Goal: Task Accomplishment & Management: Use online tool/utility

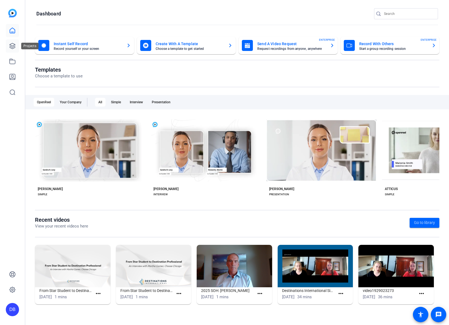
click at [12, 44] on icon at bounding box center [13, 46] width 6 height 6
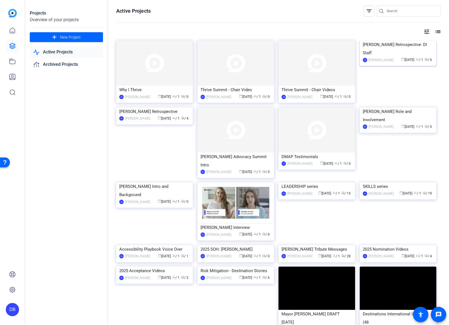
click at [383, 41] on img at bounding box center [398, 41] width 77 height 0
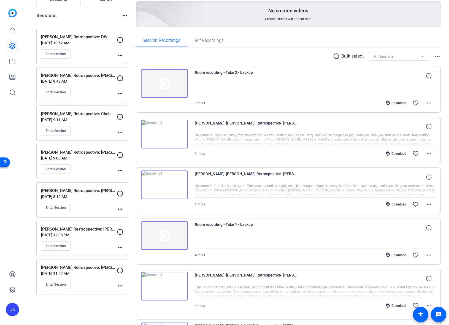
scroll to position [83, 0]
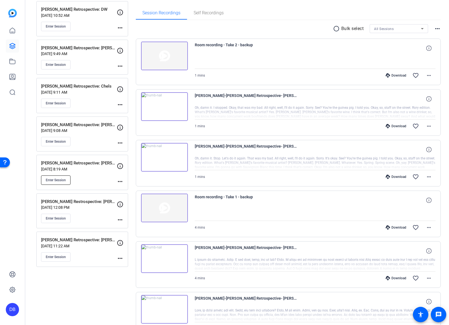
click at [63, 177] on button "Enter Session" at bounding box center [55, 180] width 29 height 9
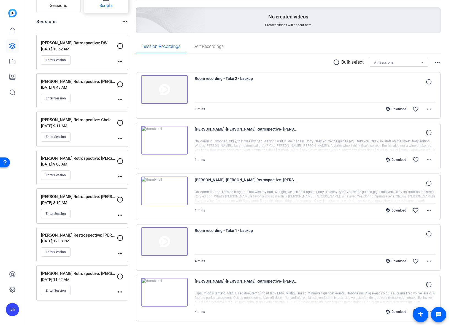
scroll to position [0, 0]
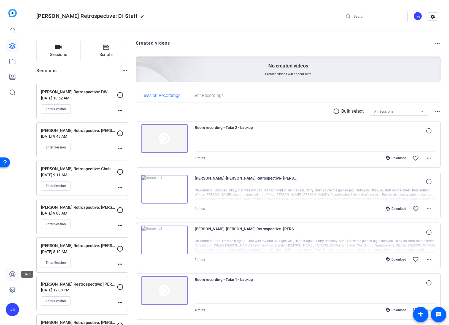
click at [10, 273] on icon at bounding box center [13, 275] width 6 height 6
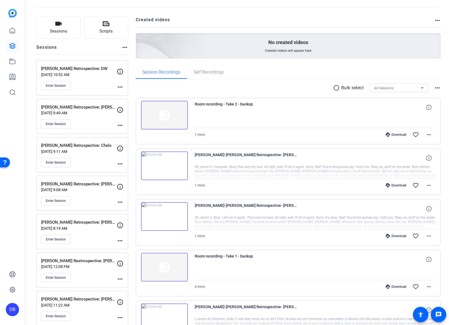
scroll to position [55, 0]
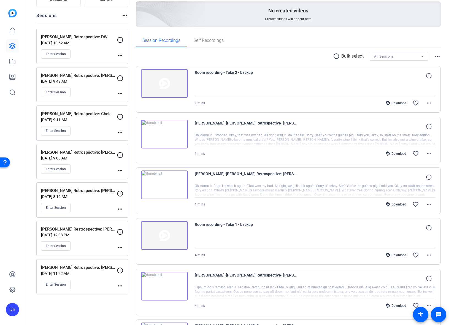
click at [117, 209] on mat-icon "more_horiz" at bounding box center [120, 209] width 7 height 7
drag, startPoint x: 128, startPoint y: 216, endPoint x: 115, endPoint y: 197, distance: 23.0
click at [115, 197] on div "Edit Session Archive Session" at bounding box center [224, 162] width 449 height 325
drag, startPoint x: 119, startPoint y: 293, endPoint x: 120, endPoint y: 289, distance: 4.3
click at [120, 292] on div at bounding box center [224, 162] width 449 height 325
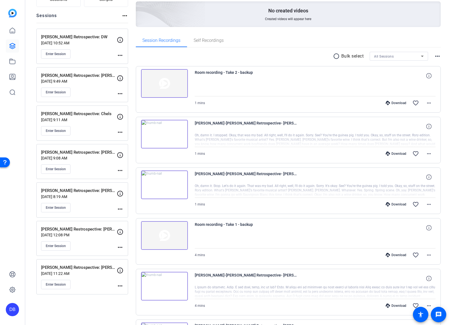
click at [121, 288] on mat-icon "more_horiz" at bounding box center [120, 286] width 7 height 7
click at [128, 294] on span "Edit Session" at bounding box center [133, 294] width 25 height 7
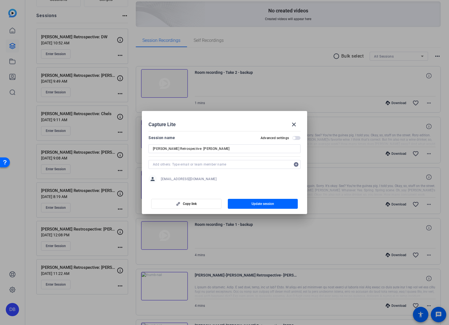
click at [298, 136] on span "button" at bounding box center [296, 138] width 8 height 4
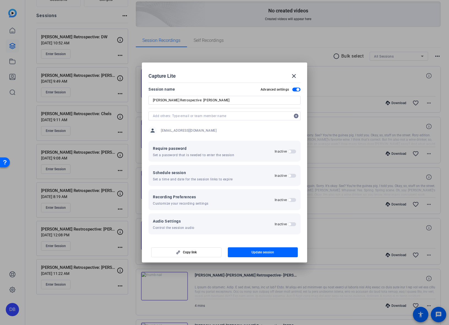
click at [286, 223] on h2 "Inactive" at bounding box center [281, 224] width 12 height 4
click at [288, 223] on button "Inactive" at bounding box center [292, 224] width 8 height 4
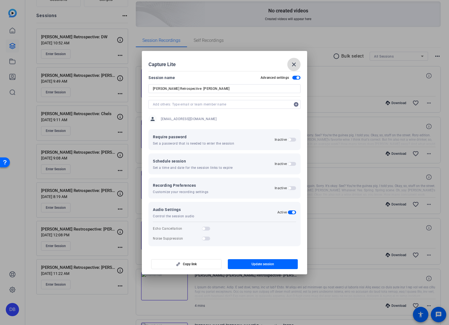
click at [291, 61] on mat-icon "close" at bounding box center [294, 64] width 7 height 7
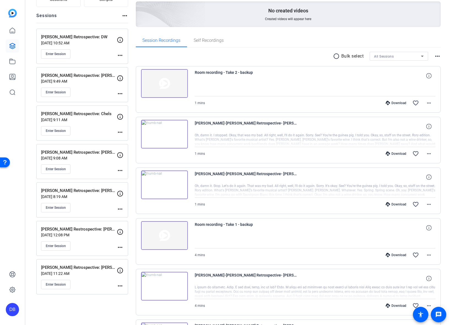
click at [121, 208] on mat-icon "more_horiz" at bounding box center [120, 209] width 7 height 7
click at [136, 217] on span "Edit Session" at bounding box center [133, 217] width 25 height 7
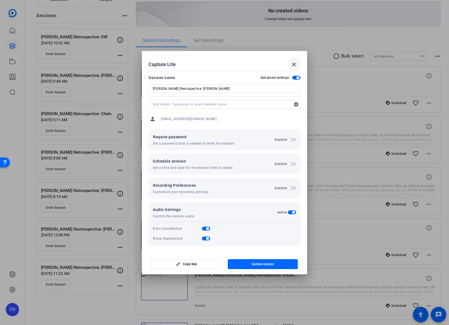
click at [294, 65] on mat-icon "close" at bounding box center [294, 64] width 7 height 7
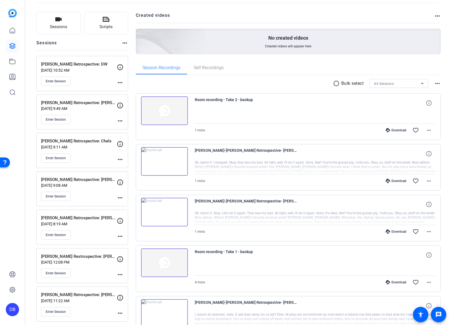
scroll to position [28, 0]
click at [122, 80] on mat-icon "more_horiz" at bounding box center [120, 83] width 7 height 7
click at [128, 88] on span "Edit Session" at bounding box center [133, 91] width 25 height 7
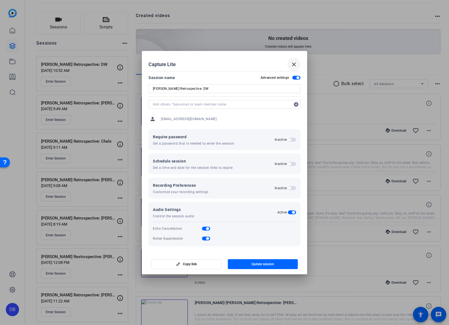
click at [292, 63] on mat-icon "close" at bounding box center [294, 64] width 7 height 7
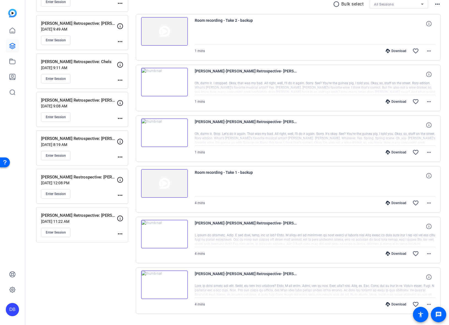
scroll to position [121, 0]
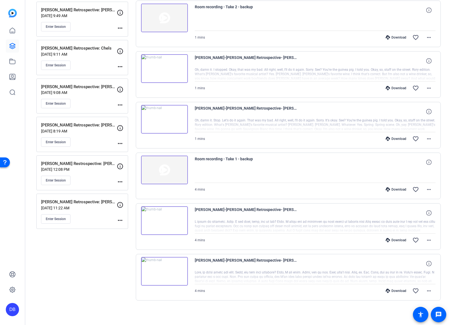
click at [118, 181] on mat-icon "more_horiz" at bounding box center [120, 182] width 7 height 7
click at [125, 189] on span "Edit Session" at bounding box center [133, 190] width 25 height 7
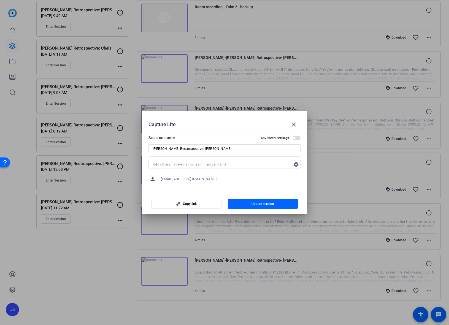
click at [293, 138] on span "button" at bounding box center [294, 138] width 3 height 3
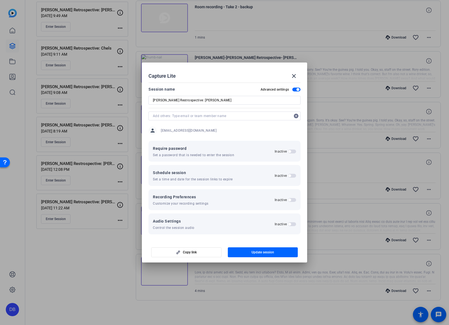
click at [290, 224] on span "button" at bounding box center [289, 224] width 3 height 3
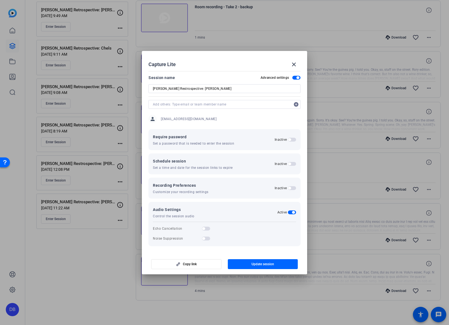
click at [206, 228] on span "button" at bounding box center [206, 229] width 8 height 4
click at [210, 240] on span "button" at bounding box center [206, 239] width 8 height 4
click at [245, 259] on span "button" at bounding box center [263, 264] width 70 height 13
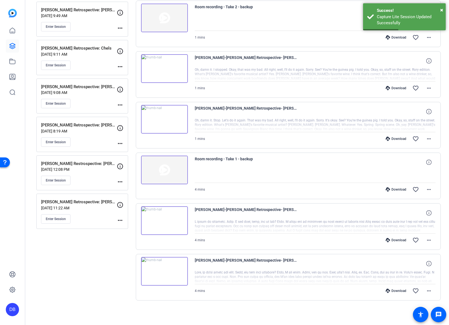
drag, startPoint x: 118, startPoint y: 108, endPoint x: 109, endPoint y: 101, distance: 11.4
click at [109, 101] on div "Rori Retrospective: Greg Aug 18, 2025 @ 9:08 AM Enter Session more_horiz" at bounding box center [82, 96] width 92 height 35
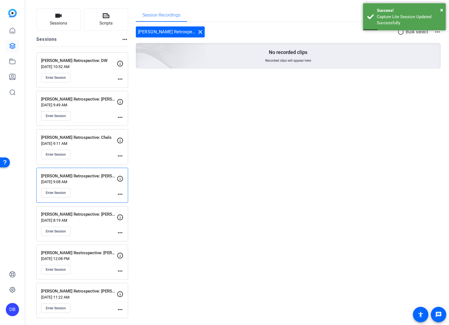
click at [118, 157] on mat-icon "more_horiz" at bounding box center [120, 156] width 7 height 7
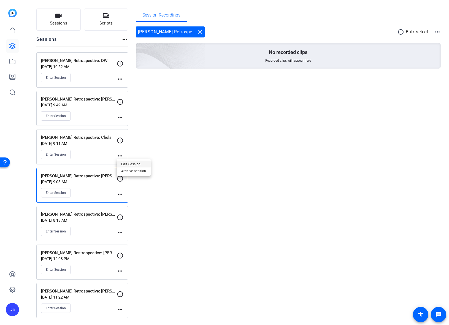
drag, startPoint x: 129, startPoint y: 168, endPoint x: 128, endPoint y: 164, distance: 4.1
click at [128, 164] on div "Edit Session Archive Session" at bounding box center [134, 167] width 34 height 17
click at [121, 157] on mat-icon "more_horiz" at bounding box center [120, 156] width 7 height 7
click at [127, 163] on span "Edit Session" at bounding box center [133, 164] width 25 height 7
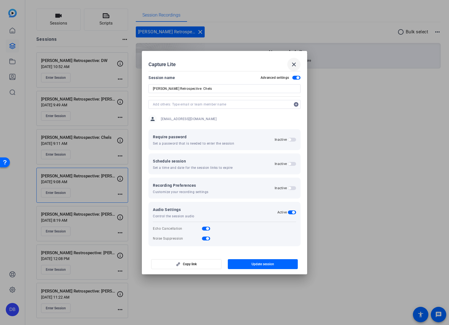
click at [294, 67] on mat-icon "close" at bounding box center [294, 64] width 7 height 7
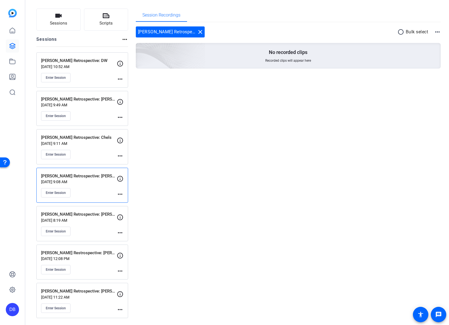
click at [120, 117] on mat-icon "more_horiz" at bounding box center [120, 117] width 7 height 7
click at [126, 126] on span "Edit Session" at bounding box center [133, 125] width 25 height 7
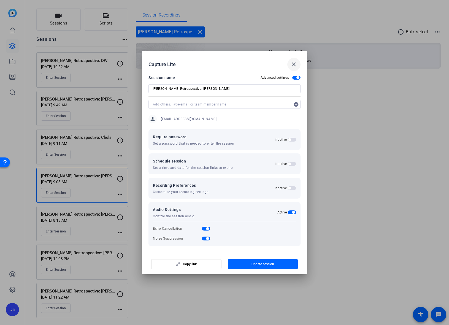
click at [292, 67] on mat-icon "close" at bounding box center [294, 64] width 7 height 7
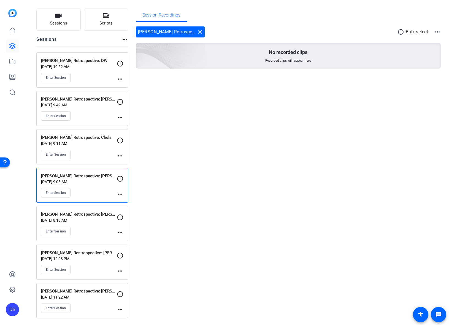
click at [197, 29] on mat-icon "close" at bounding box center [200, 32] width 7 height 7
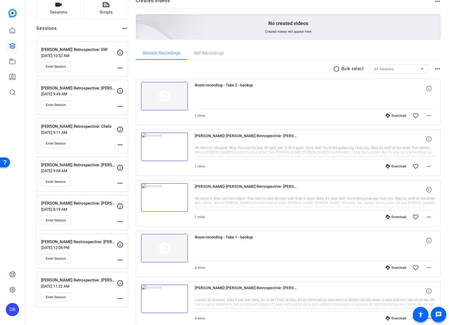
scroll to position [55, 0]
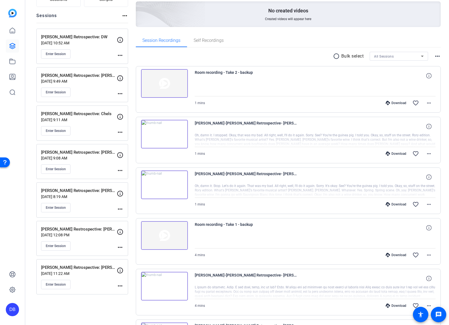
click at [90, 192] on p "[PERSON_NAME] Retrospective: [PERSON_NAME]" at bounding box center [79, 191] width 76 height 6
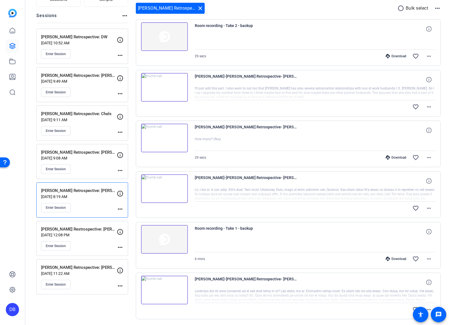
click at [351, 105] on div "favorite_border more_horiz" at bounding box center [351, 106] width 169 height 13
click at [351, 91] on div at bounding box center [315, 93] width 241 height 14
click at [441, 85] on div "Sessions Scripts Sessions more_horiz Rori Retrospective: DW Aug 18, 2025 @ 10:5…" at bounding box center [237, 161] width 424 height 366
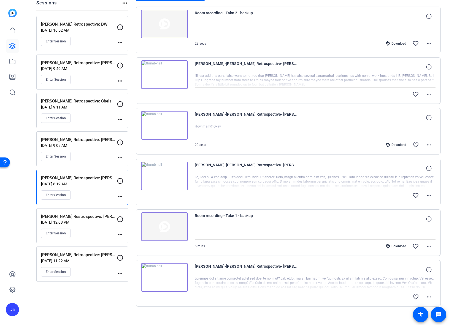
scroll to position [74, 0]
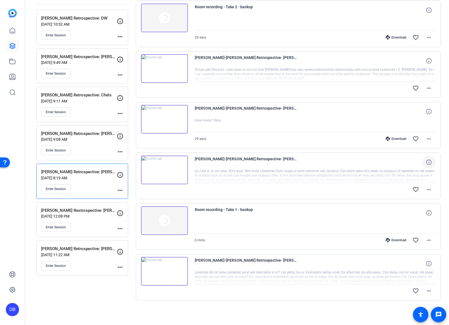
click at [427, 164] on icon at bounding box center [428, 162] width 5 height 5
click at [424, 157] on span at bounding box center [428, 162] width 13 height 13
drag, startPoint x: 359, startPoint y: 163, endPoint x: 310, endPoint y: 160, distance: 49.5
click at [310, 160] on div "[PERSON_NAME]-[PERSON_NAME] Retrospective- [PERSON_NAME]-1755714740039-webcam" at bounding box center [315, 162] width 241 height 13
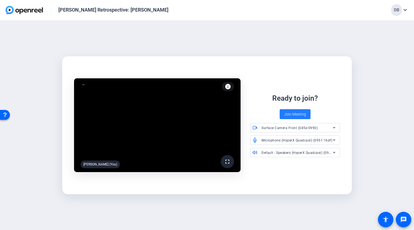
click at [296, 114] on span "Join Meeting" at bounding box center [295, 114] width 22 height 6
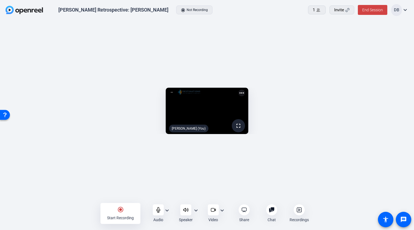
click at [169, 208] on mat-icon "expand_more" at bounding box center [167, 210] width 7 height 7
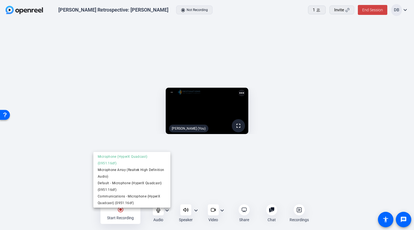
click at [170, 208] on div at bounding box center [207, 115] width 414 height 230
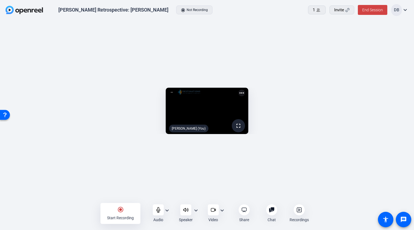
click at [200, 208] on div "Speaker expand_more" at bounding box center [189, 213] width 26 height 18
click at [197, 208] on mat-icon "expand_more" at bounding box center [196, 210] width 7 height 7
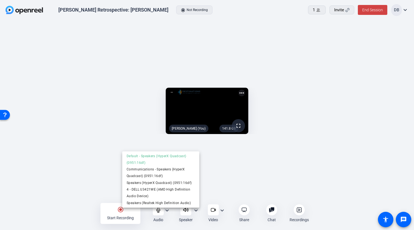
click at [197, 210] on div at bounding box center [207, 115] width 414 height 230
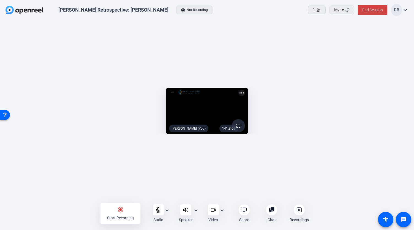
click at [222, 210] on mat-icon "expand_more" at bounding box center [222, 210] width 7 height 7
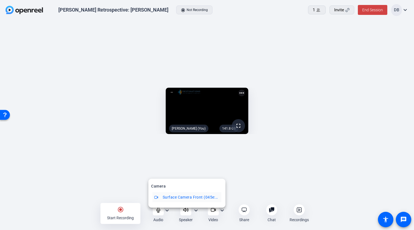
click at [222, 210] on div at bounding box center [207, 115] width 414 height 230
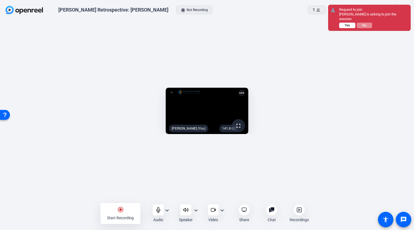
click at [346, 24] on span "Yes" at bounding box center [347, 25] width 5 height 4
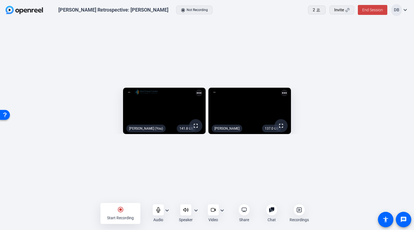
click at [225, 209] on mat-icon "expand_more" at bounding box center [222, 210] width 7 height 7
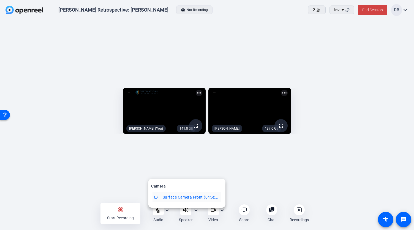
click at [244, 181] on div at bounding box center [207, 115] width 414 height 230
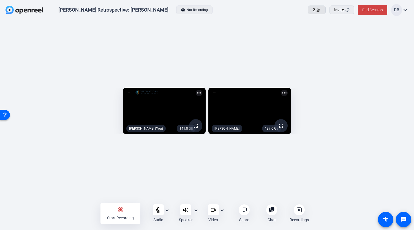
click at [321, 10] on div "2" at bounding box center [317, 10] width 8 height 6
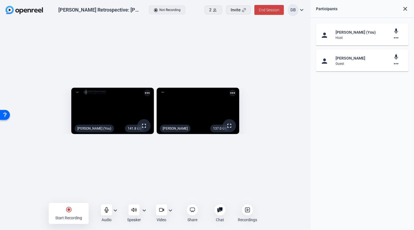
click at [403, 9] on mat-icon "close" at bounding box center [405, 9] width 7 height 7
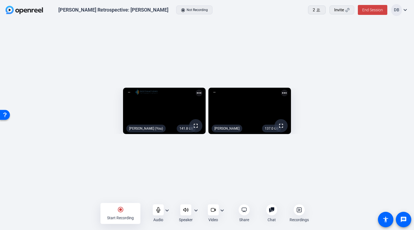
click at [73, 206] on div "radio_button_checked Start Recording Audio expand_more Speaker expand_more Vide…" at bounding box center [207, 213] width 414 height 18
click at [126, 210] on div "radio_button_checked Start Recording" at bounding box center [121, 213] width 40 height 21
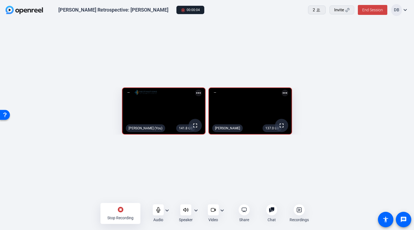
click at [351, 186] on div "141.8 GB fullscreen David Breisch (You) more_horiz 137.0 GB fullscreen Andreas …" at bounding box center [207, 112] width 414 height 184
click at [331, 189] on div "141.7 GB fullscreen David Breisch (You) more_horiz 136.7 GB fullscreen Andreas …" at bounding box center [207, 112] width 414 height 184
drag, startPoint x: 121, startPoint y: 211, endPoint x: 155, endPoint y: 204, distance: 35.4
click at [120, 211] on mat-icon "stop_circle" at bounding box center [120, 209] width 7 height 7
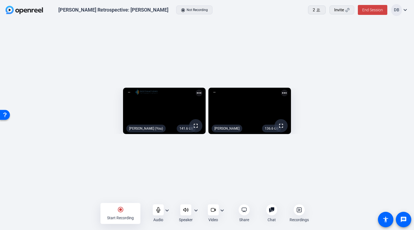
click at [296, 209] on div at bounding box center [299, 209] width 11 height 11
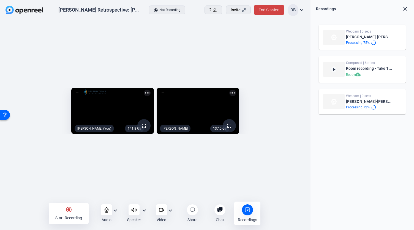
click at [68, 212] on mat-icon "radio_button_checked" at bounding box center [69, 209] width 7 height 7
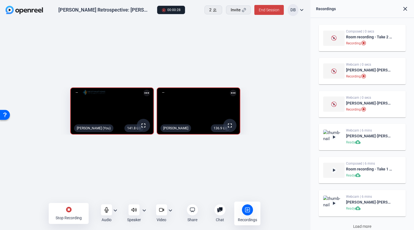
click at [70, 213] on div "stop_circle Stop Recording" at bounding box center [69, 213] width 40 height 21
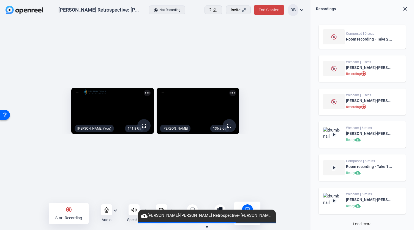
click at [367, 137] on div "Ready cloud_download" at bounding box center [369, 140] width 47 height 7
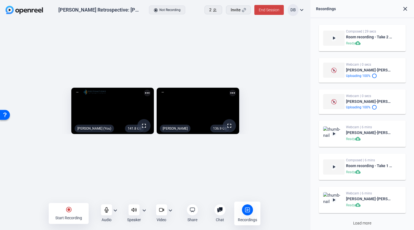
click at [364, 128] on div "Webcam | 6 mins" at bounding box center [369, 127] width 47 height 4
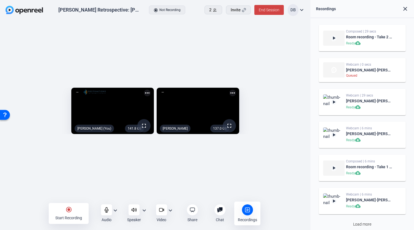
click at [236, 90] on mat-icon "more_horiz" at bounding box center [233, 93] width 7 height 7
drag, startPoint x: 261, startPoint y: 162, endPoint x: 270, endPoint y: 158, distance: 10.1
click at [261, 163] on div at bounding box center [207, 115] width 414 height 230
click at [164, 92] on div at bounding box center [164, 92] width 0 height 1
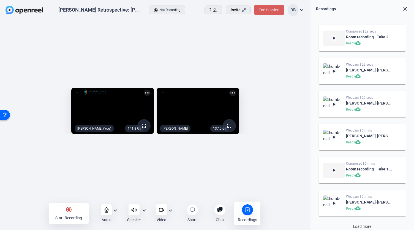
click at [272, 15] on span at bounding box center [269, 9] width 29 height 13
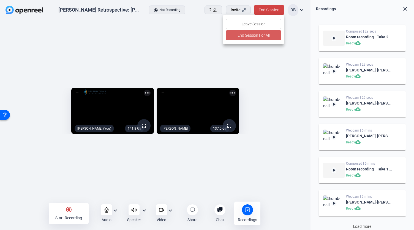
click at [266, 35] on span "End Session For All" at bounding box center [254, 35] width 32 height 7
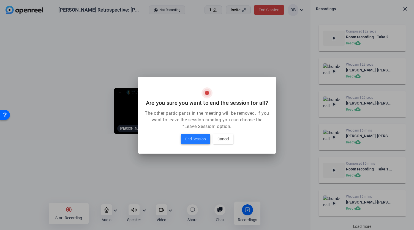
click at [203, 138] on span "End Session" at bounding box center [195, 139] width 21 height 7
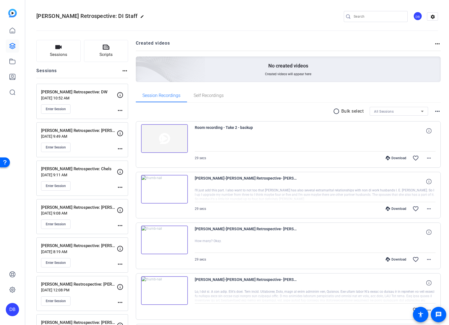
click at [13, 35] on link at bounding box center [12, 30] width 13 height 13
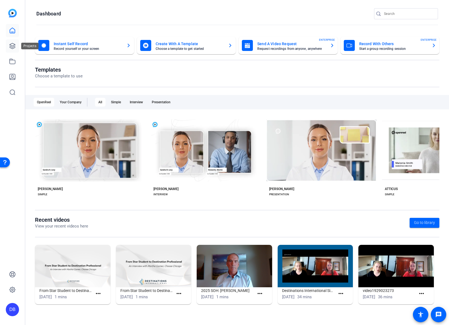
click at [15, 45] on icon at bounding box center [13, 46] width 6 height 6
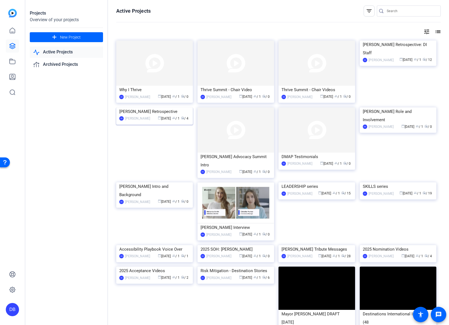
click at [165, 107] on img at bounding box center [154, 107] width 77 height 0
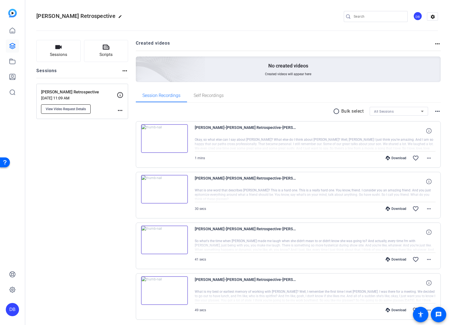
click at [76, 109] on span "View Video Request Details" at bounding box center [66, 109] width 40 height 4
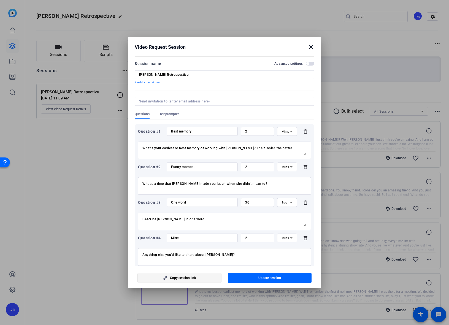
click at [183, 280] on span "button" at bounding box center [179, 277] width 83 height 13
drag, startPoint x: 215, startPoint y: 218, endPoint x: 215, endPoint y: 222, distance: 4.1
click at [215, 222] on textarea "Describe Rori in one word." at bounding box center [224, 221] width 164 height 9
click at [227, 257] on textarea "Anything else you'd like to share about Rori?" at bounding box center [224, 257] width 164 height 9
click at [309, 44] on mat-icon "close" at bounding box center [311, 47] width 7 height 7
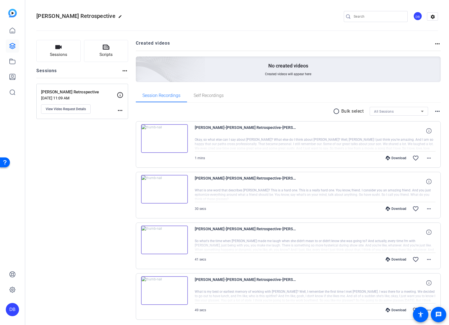
click at [10, 47] on icon at bounding box center [12, 46] width 7 height 7
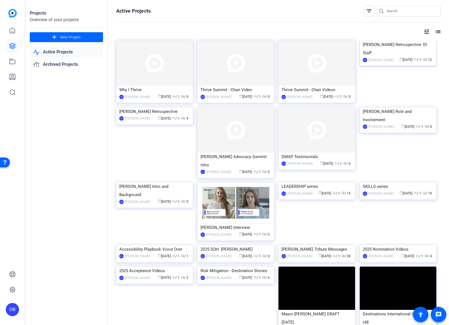
click at [381, 41] on img at bounding box center [398, 41] width 77 height 0
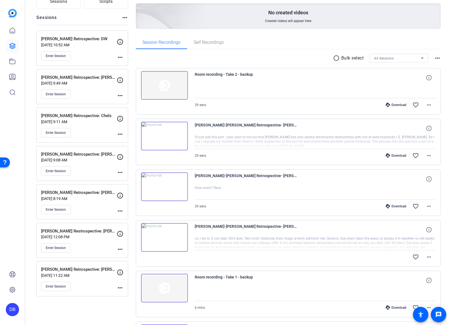
scroll to position [55, 0]
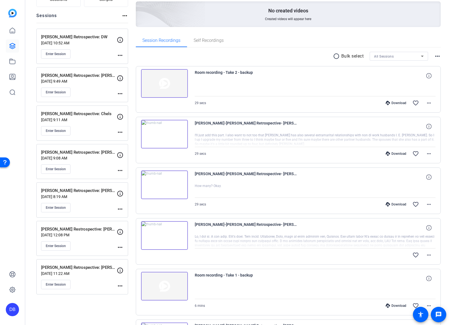
click at [98, 202] on div "Rori Retrospective: Andreas Aug 18, 2025 @ 8:19 AM Enter Session" at bounding box center [79, 200] width 76 height 25
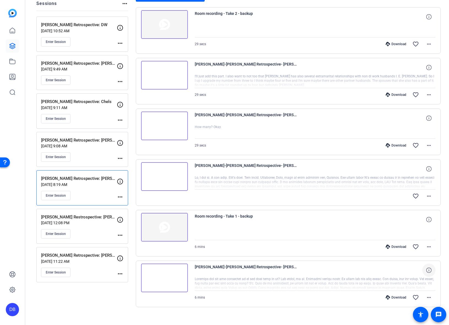
scroll to position [74, 0]
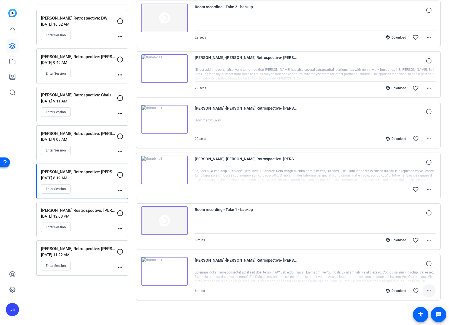
click at [423, 293] on span at bounding box center [428, 290] width 13 height 13
click at [417, 236] on span "Download MP4" at bounding box center [411, 238] width 33 height 7
click at [427, 247] on span at bounding box center [428, 240] width 13 height 13
click at [438, 226] on div at bounding box center [224, 162] width 449 height 325
click at [428, 241] on mat-icon "more_horiz" at bounding box center [429, 240] width 7 height 7
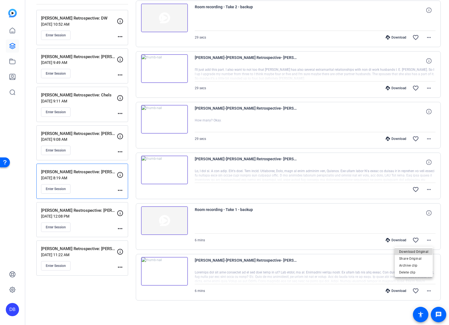
click at [414, 251] on span "Download Original" at bounding box center [413, 252] width 29 height 7
click at [428, 190] on mat-icon "more_horiz" at bounding box center [429, 189] width 7 height 7
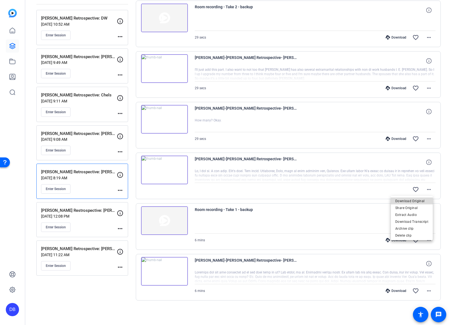
click at [420, 201] on span "Download Original" at bounding box center [411, 201] width 33 height 7
click at [426, 139] on mat-icon "more_horiz" at bounding box center [429, 139] width 7 height 7
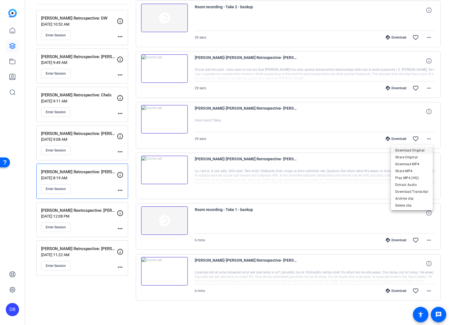
click at [414, 151] on span "Download Original" at bounding box center [411, 150] width 33 height 7
click at [426, 86] on mat-icon "more_horiz" at bounding box center [429, 88] width 7 height 7
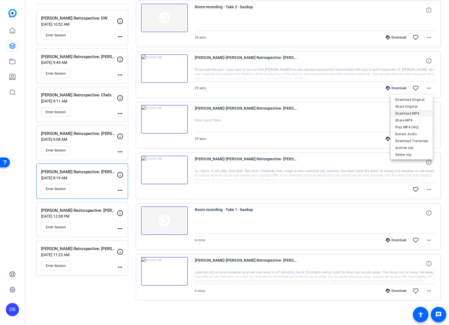
click at [415, 115] on span "Download MP4" at bounding box center [411, 113] width 33 height 7
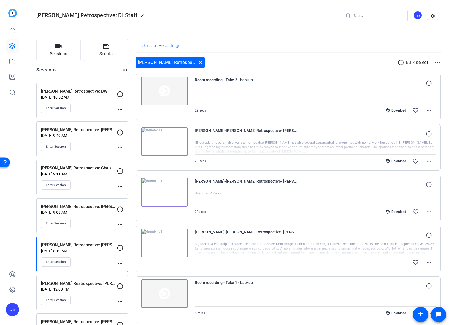
scroll to position [0, 0]
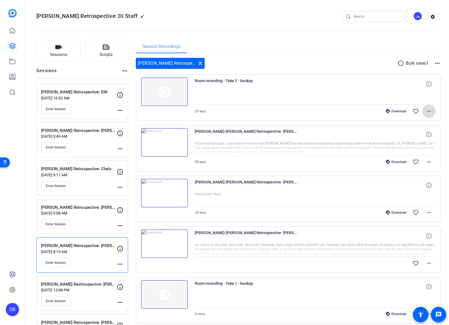
click at [428, 113] on mat-icon "more_horiz" at bounding box center [429, 111] width 7 height 7
click at [425, 120] on span "Download Original" at bounding box center [413, 123] width 29 height 7
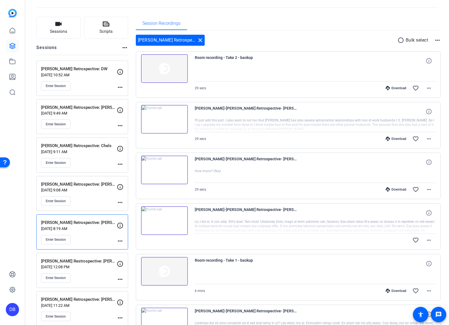
scroll to position [74, 0]
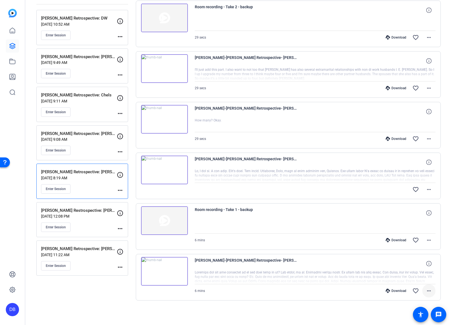
click at [426, 290] on mat-icon "more_horiz" at bounding box center [429, 291] width 7 height 7
click at [265, 277] on div at bounding box center [224, 162] width 449 height 325
click at [270, 262] on span "David Breisch-Rori Retrospective- Andreas-1755714740207-webcam" at bounding box center [246, 263] width 102 height 13
click at [254, 304] on div "Rori Retrospective: Andreas close radio_button_unchecked Bulk select more_horiz…" at bounding box center [288, 149] width 305 height 338
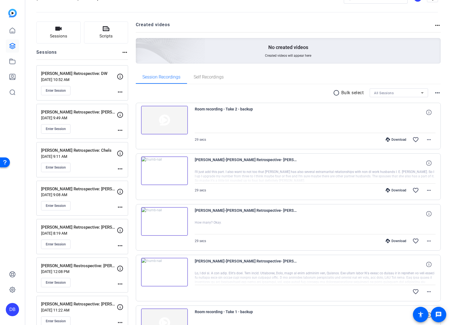
scroll to position [55, 0]
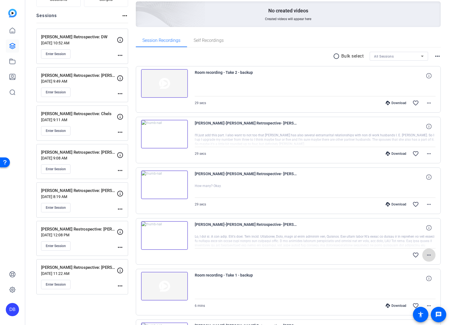
click at [430, 254] on span at bounding box center [428, 255] width 13 height 13
click at [438, 250] on div at bounding box center [224, 162] width 449 height 325
click at [96, 203] on div "[PERSON_NAME] Retrospective: [PERSON_NAME] [DATE] 8:19 AM Enter Session" at bounding box center [79, 200] width 76 height 25
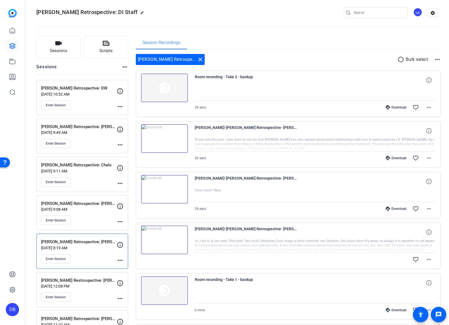
scroll to position [0, 0]
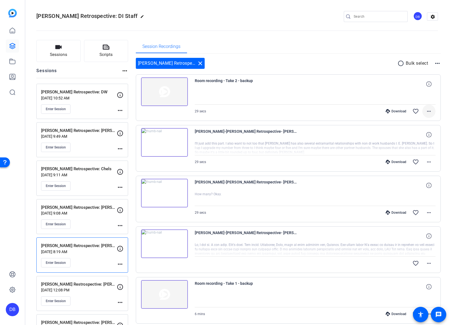
click at [426, 110] on mat-icon "more_horiz" at bounding box center [429, 111] width 7 height 7
click at [439, 96] on div at bounding box center [224, 162] width 449 height 325
click at [427, 163] on mat-icon "more_horiz" at bounding box center [429, 162] width 7 height 7
drag, startPoint x: 438, startPoint y: 161, endPoint x: 395, endPoint y: 163, distance: 42.5
click at [438, 161] on div at bounding box center [224, 162] width 449 height 325
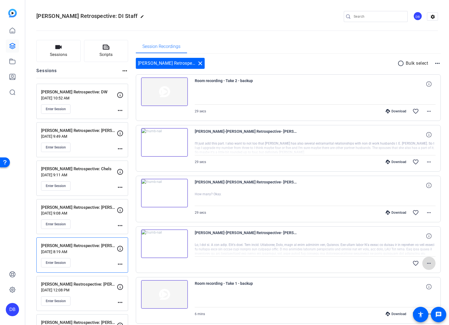
click at [427, 260] on mat-icon "more_horiz" at bounding box center [429, 263] width 7 height 7
click at [440, 241] on div at bounding box center [224, 162] width 449 height 325
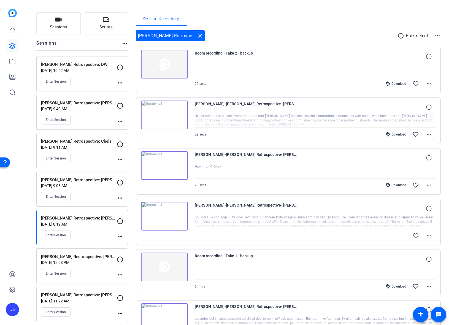
scroll to position [55, 0]
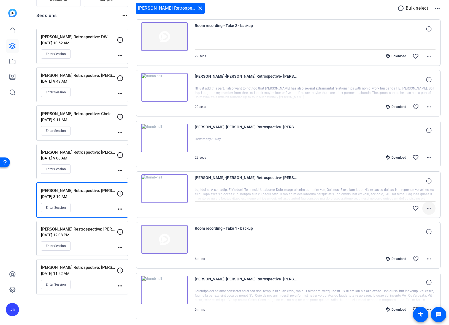
click at [432, 207] on span at bounding box center [428, 208] width 13 height 13
click at [437, 195] on div at bounding box center [224, 162] width 449 height 325
click at [435, 193] on div "Andreas Weissenborn-Rori Retrospective- Andreas-1755714740039-webcam favorite_b…" at bounding box center [288, 194] width 305 height 47
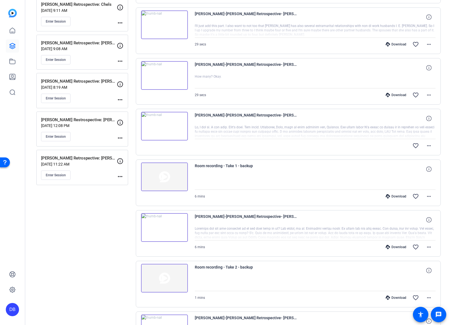
scroll to position [85, 0]
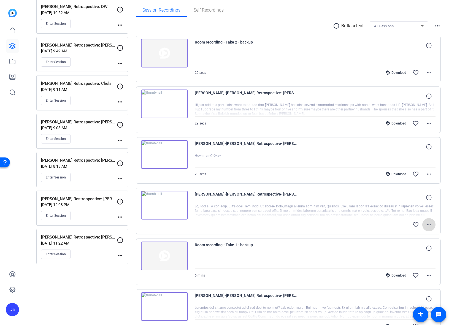
click at [431, 228] on span at bounding box center [428, 224] width 13 height 13
click at [435, 210] on div at bounding box center [224, 162] width 449 height 325
click at [426, 223] on mat-icon "more_horiz" at bounding box center [429, 225] width 7 height 7
click at [258, 195] on div at bounding box center [224, 162] width 449 height 325
click at [177, 201] on img at bounding box center [164, 205] width 47 height 29
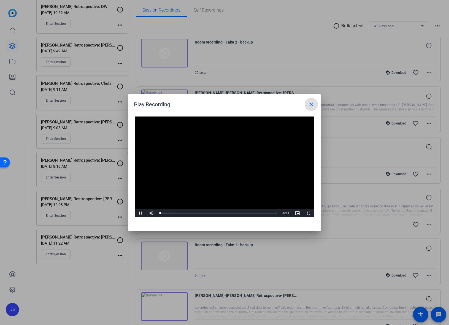
click at [311, 107] on mat-icon "close" at bounding box center [311, 104] width 7 height 7
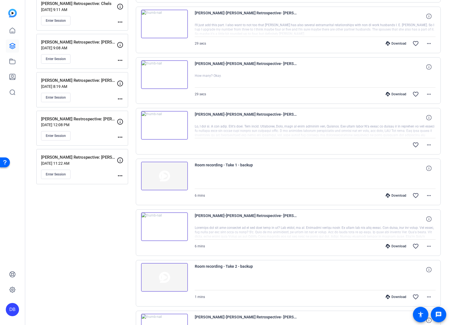
scroll to position [168, 0]
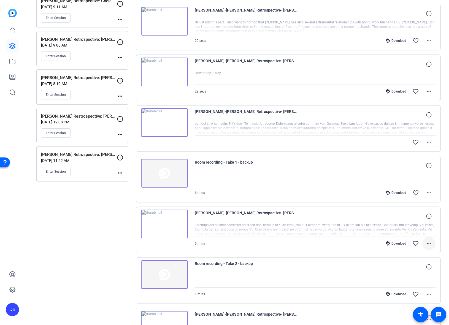
click at [428, 245] on mat-icon "more_horiz" at bounding box center [429, 243] width 7 height 7
click at [438, 231] on div at bounding box center [224, 162] width 449 height 325
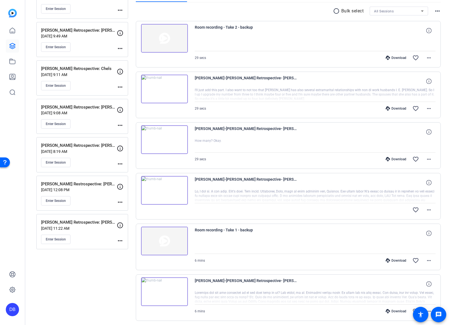
scroll to position [85, 0]
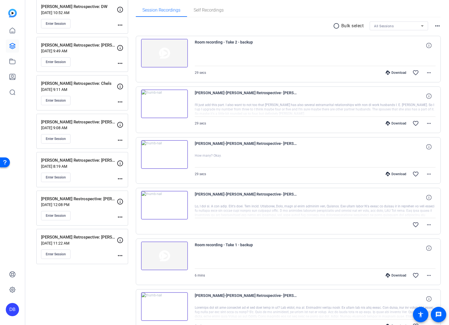
click at [98, 167] on p "[DATE] 8:19 AM" at bounding box center [79, 166] width 76 height 4
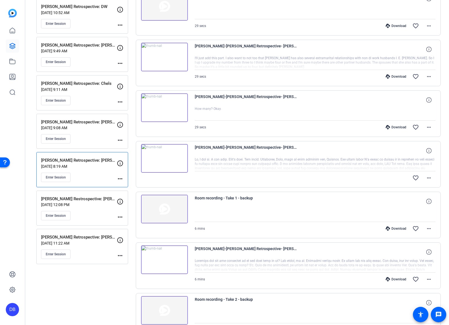
scroll to position [74, 0]
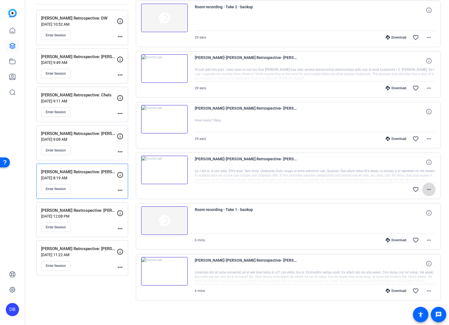
click at [430, 190] on span at bounding box center [428, 189] width 13 height 13
click at [436, 176] on div at bounding box center [224, 162] width 449 height 325
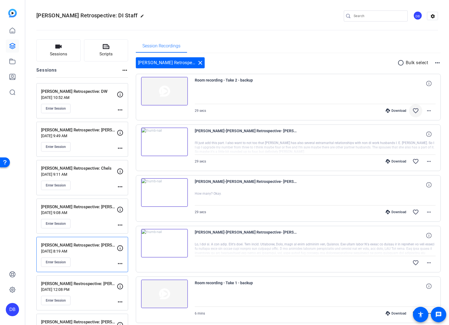
scroll to position [0, 0]
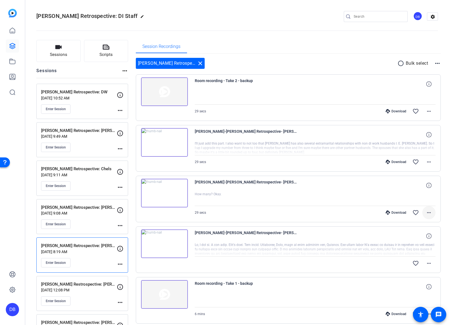
click at [429, 213] on mat-icon "more_horiz" at bounding box center [429, 212] width 7 height 7
click at [417, 237] on span "Download MP4" at bounding box center [411, 238] width 33 height 7
click at [426, 159] on mat-icon "more_horiz" at bounding box center [429, 162] width 7 height 7
click at [416, 214] on span "Download Transcript" at bounding box center [411, 215] width 33 height 7
click at [429, 213] on mat-icon "more_horiz" at bounding box center [429, 212] width 7 height 7
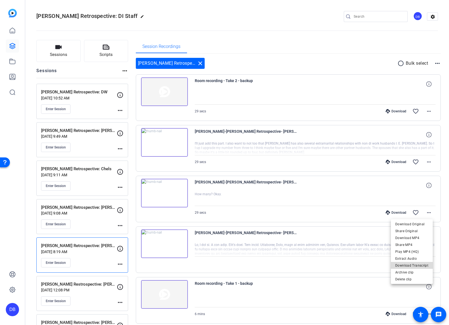
click at [420, 265] on span "Download Transcript" at bounding box center [411, 265] width 33 height 7
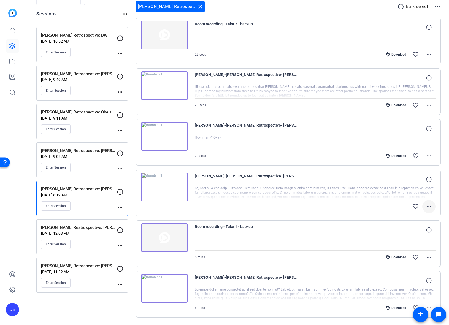
scroll to position [74, 0]
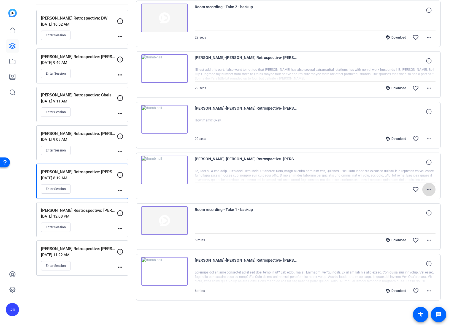
click at [426, 189] on mat-icon "more_horiz" at bounding box center [429, 189] width 7 height 7
click at [427, 221] on span "Download Transcript" at bounding box center [411, 222] width 33 height 7
click at [427, 289] on mat-icon "more_horiz" at bounding box center [429, 291] width 7 height 7
click at [424, 267] on span "Download Transcript" at bounding box center [411, 266] width 33 height 7
click at [439, 158] on div "Sessions Scripts Sessions more_horiz [PERSON_NAME] Retrospective: DW [DATE] 10:…" at bounding box center [237, 142] width 424 height 366
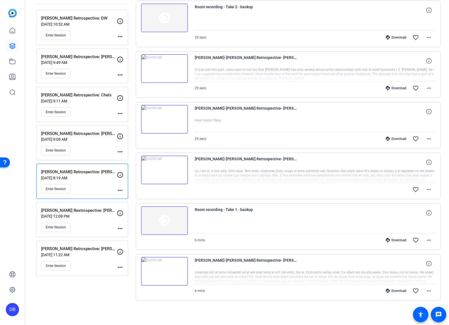
click at [442, 149] on div "Sessions Scripts Sessions more_horiz [PERSON_NAME] Retrospective: DW [DATE] 10:…" at bounding box center [237, 142] width 424 height 366
click at [443, 165] on div "Sessions Scripts Sessions more_horiz [PERSON_NAME] Retrospective: DW [DATE] 10:…" at bounding box center [237, 142] width 424 height 366
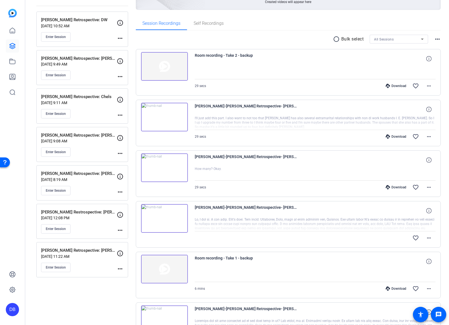
scroll to position [55, 0]
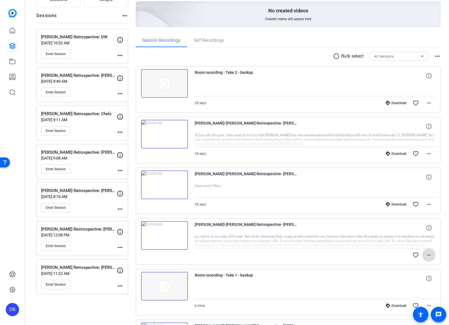
click at [428, 255] on mat-icon "more_horiz" at bounding box center [429, 255] width 7 height 7
click at [435, 241] on div at bounding box center [224, 162] width 449 height 325
click at [423, 150] on span at bounding box center [428, 153] width 13 height 13
click at [438, 151] on div at bounding box center [224, 162] width 449 height 325
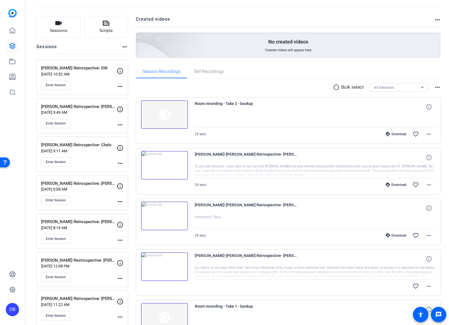
scroll to position [0, 0]
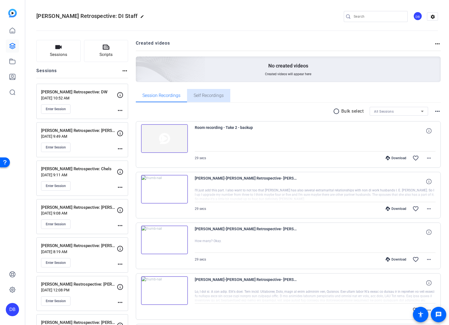
click at [207, 99] on span "Self Recordings" at bounding box center [209, 95] width 30 height 13
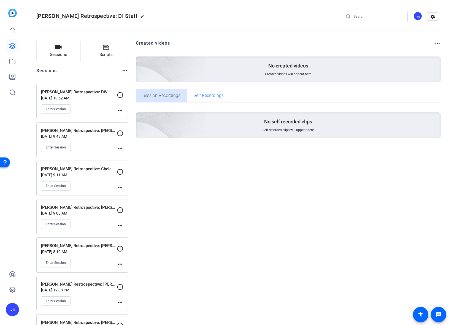
click at [159, 96] on span "Session Recordings" at bounding box center [161, 95] width 38 height 4
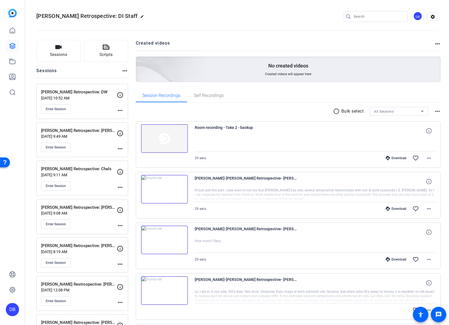
click at [283, 95] on div "Session Recordings Self Recordings" at bounding box center [288, 95] width 305 height 13
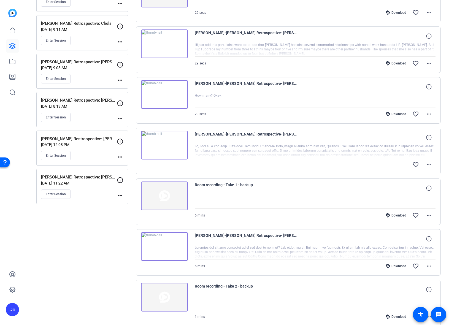
scroll to position [165, 0]
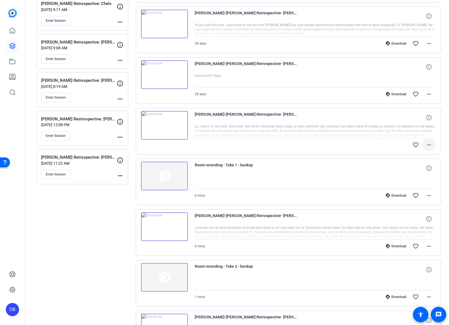
click at [429, 144] on mat-icon "more_horiz" at bounding box center [429, 145] width 7 height 7
click at [437, 136] on div at bounding box center [224, 162] width 449 height 325
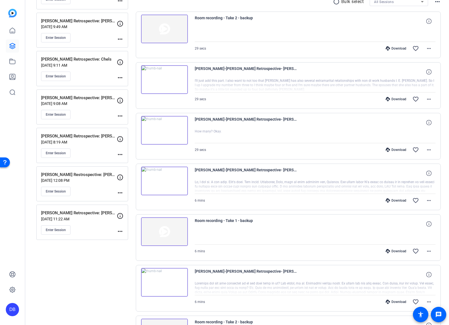
scroll to position [110, 0]
click at [429, 202] on mat-icon "more_horiz" at bounding box center [429, 200] width 7 height 7
click at [438, 192] on div at bounding box center [224, 162] width 449 height 325
click at [427, 198] on mat-icon "more_horiz" at bounding box center [429, 200] width 7 height 7
click at [415, 223] on span "Download MP4" at bounding box center [411, 225] width 33 height 7
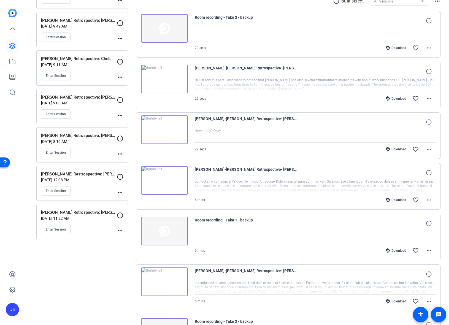
click at [441, 121] on div "Sessions Scripts Sessions more_horiz [PERSON_NAME] Retrospective: DW [DATE] 10:…" at bounding box center [237, 236] width 424 height 626
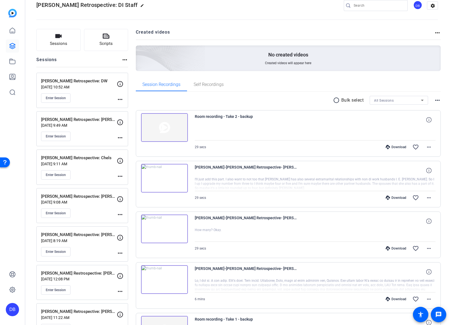
scroll to position [0, 0]
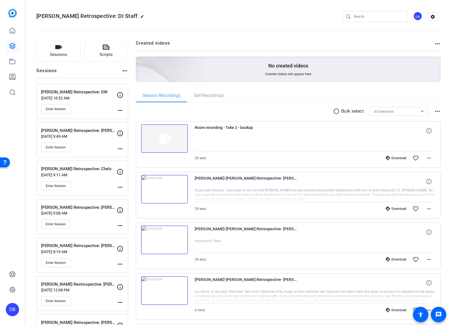
click at [64, 95] on p "[PERSON_NAME] Retrospective: DW" at bounding box center [79, 92] width 76 height 6
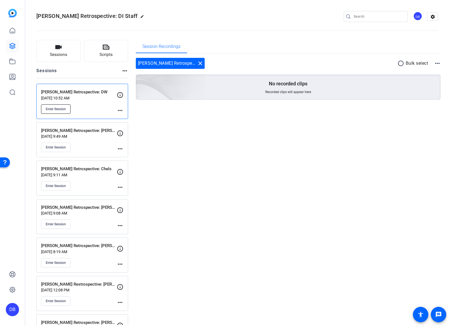
click at [64, 112] on button "Enter Session" at bounding box center [55, 108] width 29 height 9
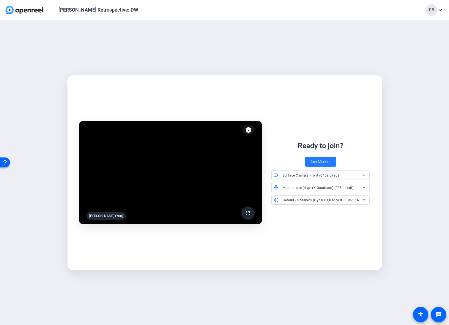
click at [327, 165] on span "Join Meeting" at bounding box center [321, 162] width 22 height 6
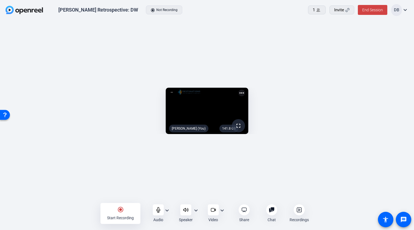
click at [374, 88] on openreel-capture-lite-video-stream "141.8 GB fullscreen [PERSON_NAME] (You) more_horiz" at bounding box center [207, 111] width 398 height 47
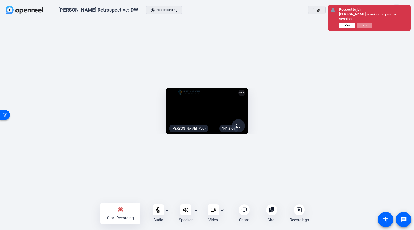
click at [348, 23] on button "Yes" at bounding box center [347, 26] width 16 height 6
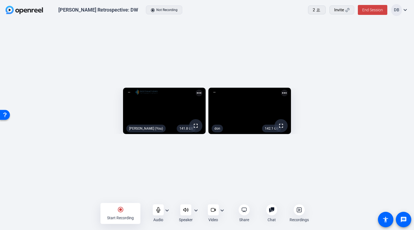
click at [122, 213] on div "radio_button_checked Start Recording" at bounding box center [121, 213] width 40 height 21
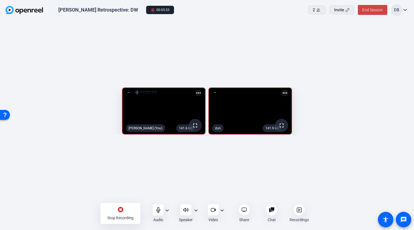
click at [118, 221] on div "stop_circle Stop Recording" at bounding box center [121, 213] width 40 height 21
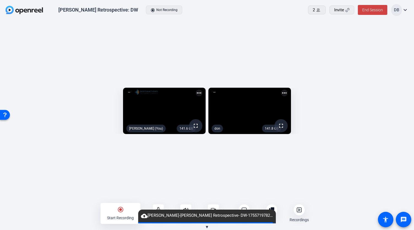
click at [297, 213] on div at bounding box center [299, 209] width 11 height 11
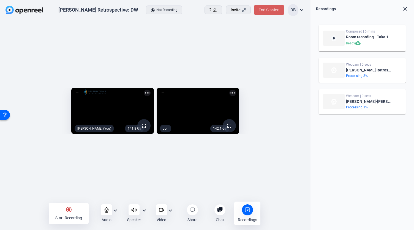
click at [274, 10] on span "End Session" at bounding box center [269, 10] width 21 height 4
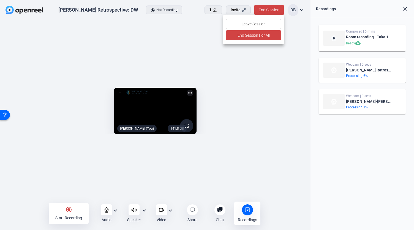
drag, startPoint x: 260, startPoint y: 33, endPoint x: 354, endPoint y: 158, distance: 156.5
click at [354, 158] on div "Leave Session End Session For All" at bounding box center [207, 115] width 414 height 230
click at [354, 159] on div at bounding box center [207, 115] width 414 height 230
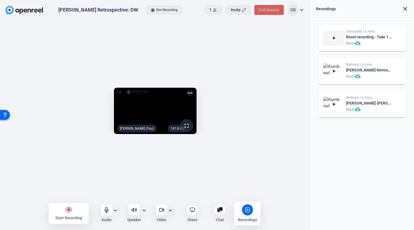
click at [271, 13] on span at bounding box center [269, 9] width 29 height 13
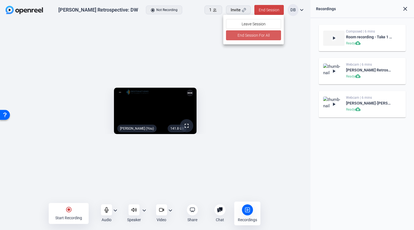
click at [260, 37] on span "End Session For All" at bounding box center [254, 35] width 32 height 7
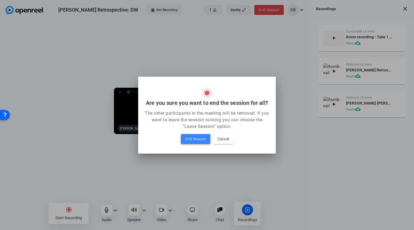
click at [192, 139] on span "End Session" at bounding box center [195, 139] width 21 height 7
